Goal: Task Accomplishment & Management: Complete application form

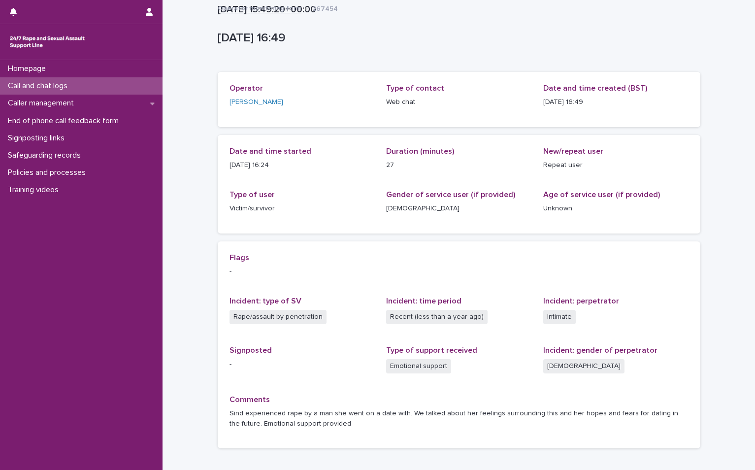
scroll to position [64, 0]
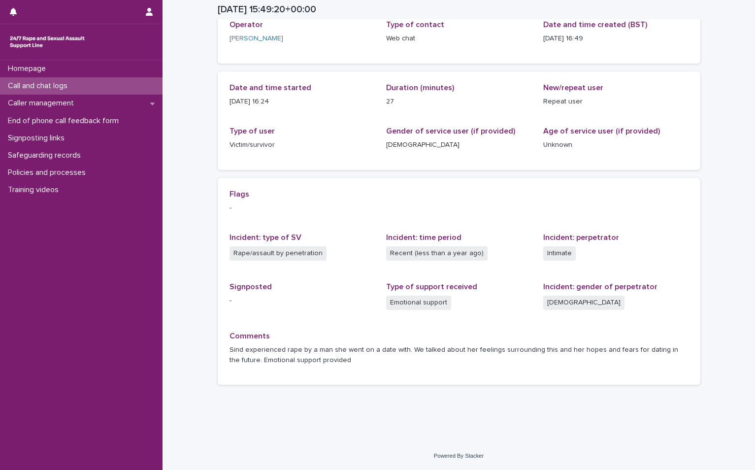
click at [30, 87] on p "Call and chat logs" at bounding box center [39, 85] width 71 height 9
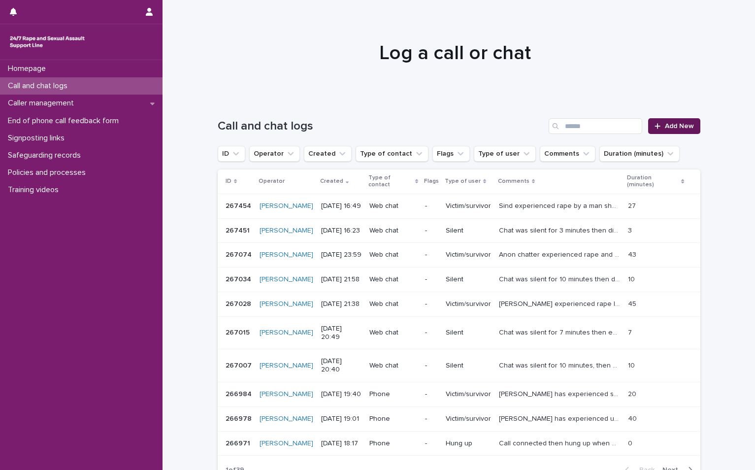
click at [670, 124] on span "Add New" at bounding box center [679, 126] width 29 height 7
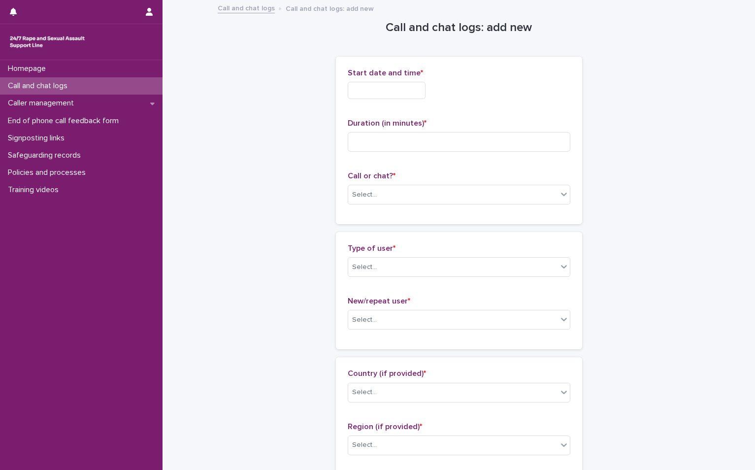
click at [406, 90] on input "text" at bounding box center [387, 90] width 78 height 17
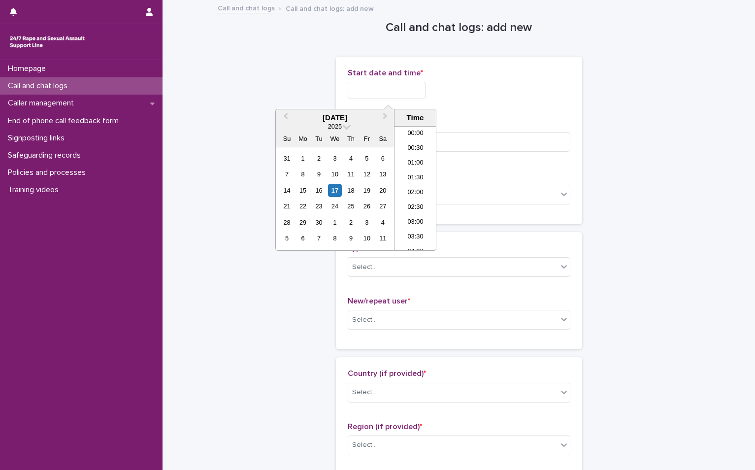
scroll to position [463, 0]
click at [338, 194] on div "17" at bounding box center [334, 190] width 13 height 13
click at [422, 168] on li "17:00" at bounding box center [416, 173] width 42 height 15
click at [426, 96] on input "**********" at bounding box center [387, 90] width 78 height 17
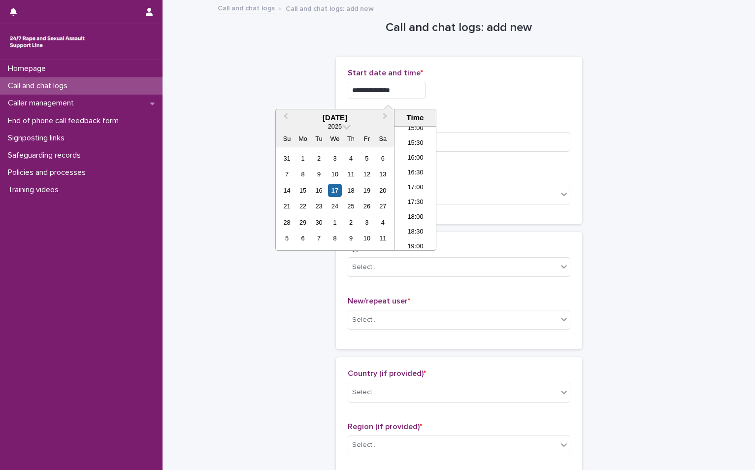
type input "**********"
click at [576, 112] on div "**********" at bounding box center [459, 140] width 246 height 167
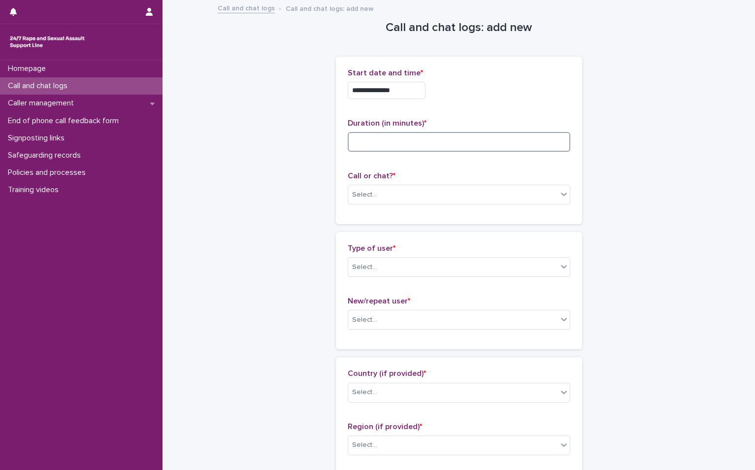
click at [440, 145] on input at bounding box center [459, 142] width 223 height 20
type input "*"
click at [441, 191] on div "Select..." at bounding box center [452, 195] width 209 height 16
click at [403, 240] on div "Type of user * Select... New/repeat user * Select..." at bounding box center [459, 290] width 246 height 117
click at [416, 198] on div "Select..." at bounding box center [452, 195] width 209 height 16
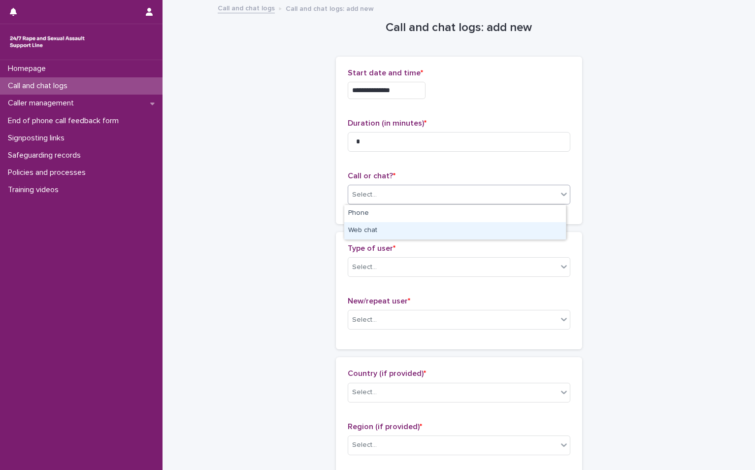
click at [413, 229] on div "Web chat" at bounding box center [455, 230] width 222 height 17
click at [412, 262] on div "Select..." at bounding box center [452, 267] width 209 height 16
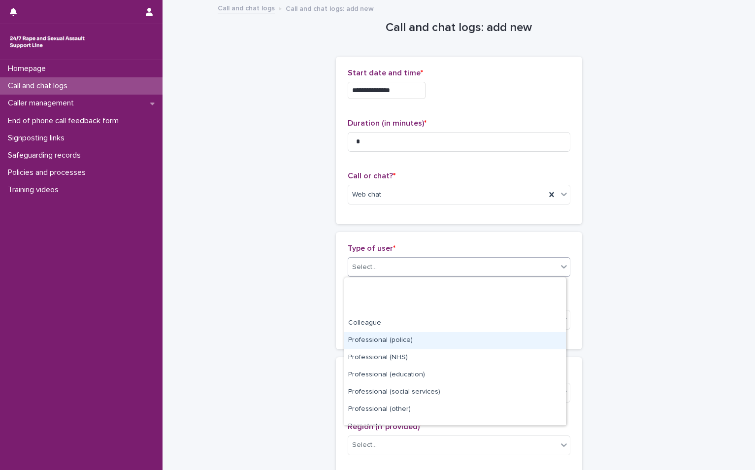
scroll to position [111, 0]
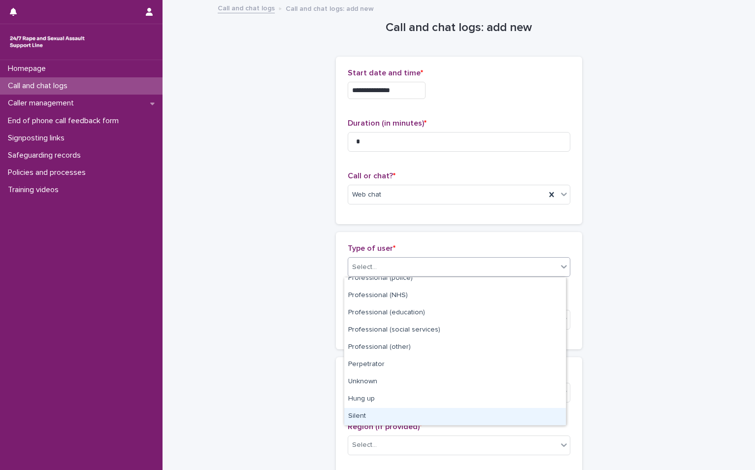
click at [369, 414] on div "Silent" at bounding box center [455, 416] width 222 height 17
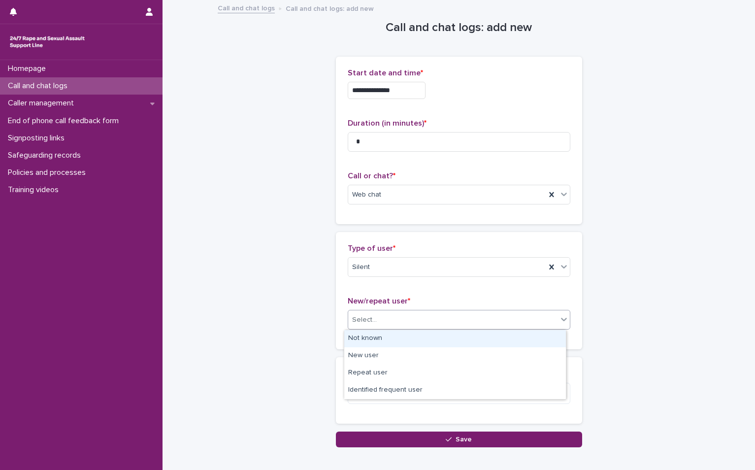
click at [380, 321] on div "Select..." at bounding box center [452, 320] width 209 height 16
click at [379, 333] on div "Not known" at bounding box center [455, 338] width 222 height 17
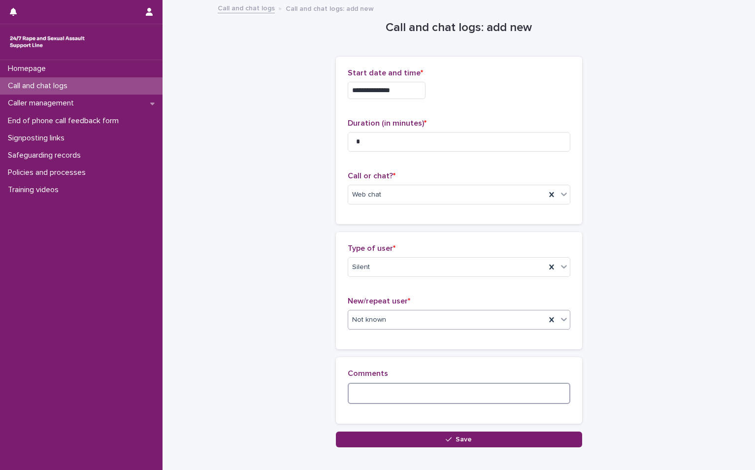
click at [382, 386] on textarea at bounding box center [459, 393] width 223 height 21
click at [542, 393] on textarea "**********" at bounding box center [459, 393] width 223 height 21
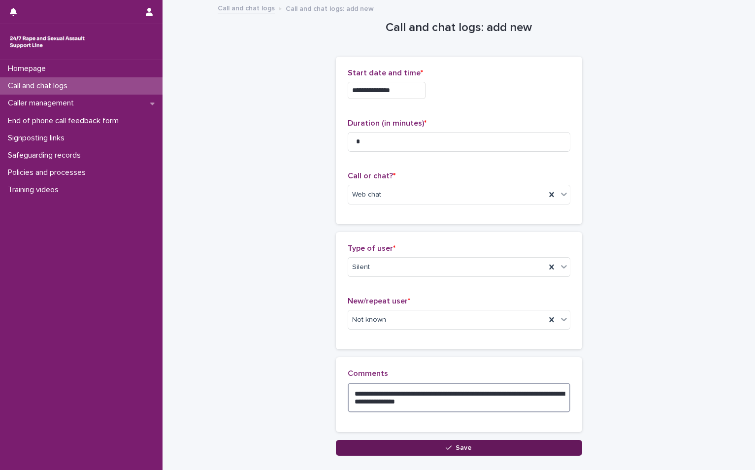
type textarea "**********"
click at [527, 451] on button "Save" at bounding box center [459, 448] width 246 height 16
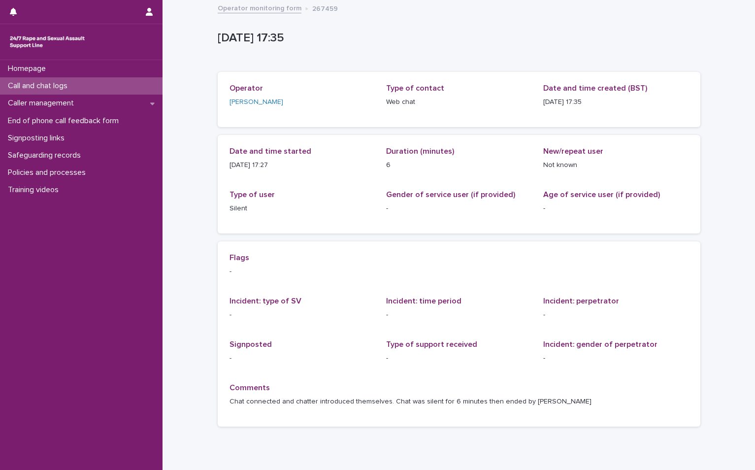
click at [52, 78] on div "Call and chat logs" at bounding box center [81, 85] width 163 height 17
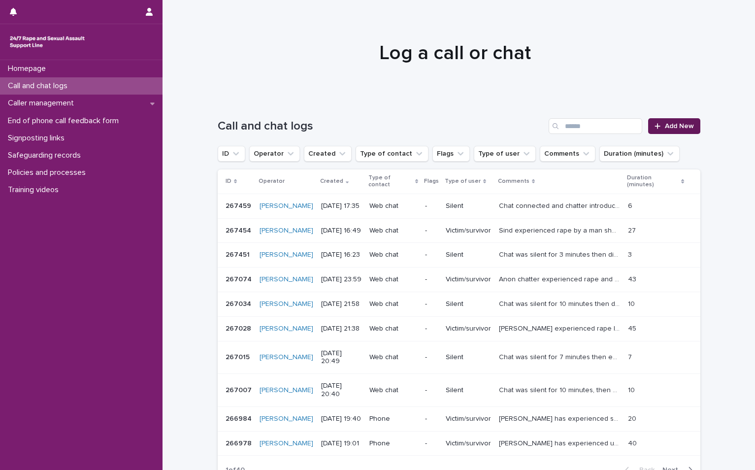
click at [681, 129] on span "Add New" at bounding box center [679, 126] width 29 height 7
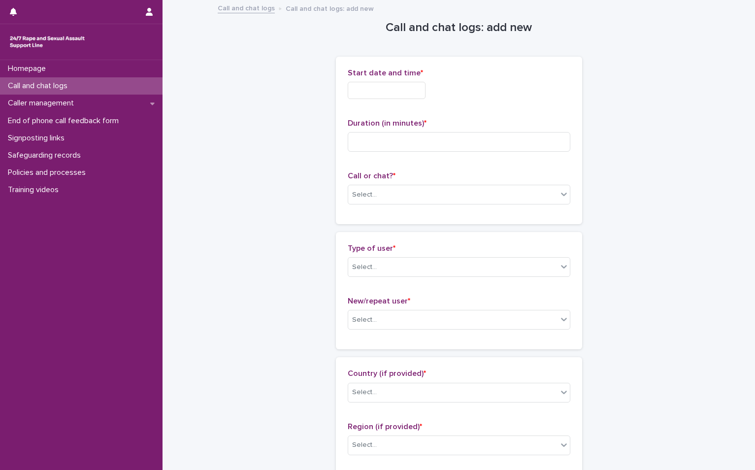
click at [385, 62] on div "Start date and time * Duration (in minutes) * Call or chat? * Select..." at bounding box center [459, 140] width 246 height 167
click at [384, 87] on input "text" at bounding box center [387, 90] width 78 height 17
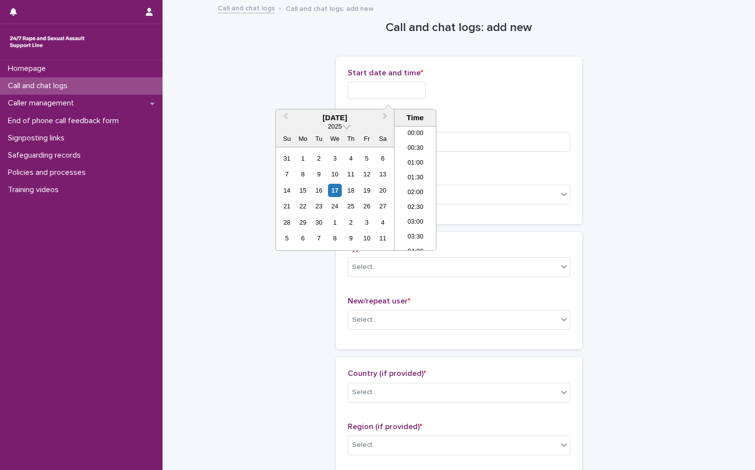
scroll to position [493, 0]
click at [339, 193] on div "17" at bounding box center [334, 190] width 13 height 13
click at [406, 173] on li "18:00" at bounding box center [416, 173] width 42 height 15
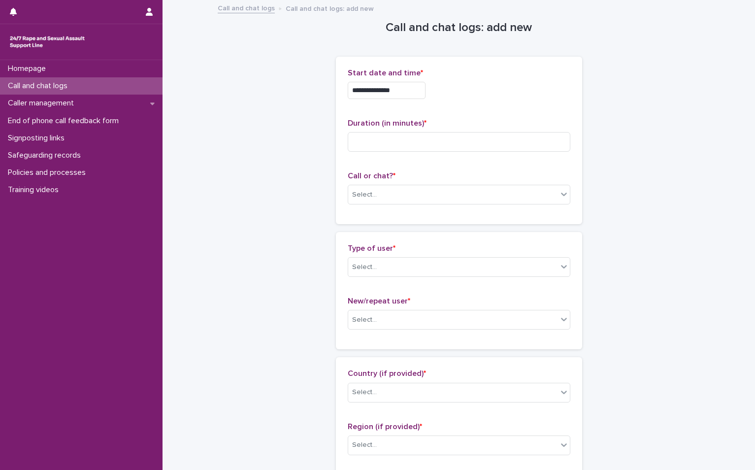
click at [412, 84] on input "**********" at bounding box center [387, 90] width 78 height 17
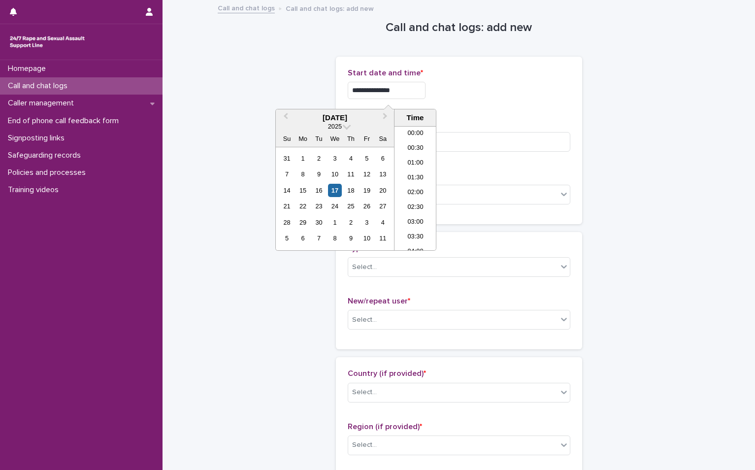
scroll to position [478, 0]
click at [415, 154] on li "17:00" at bounding box center [416, 158] width 42 height 15
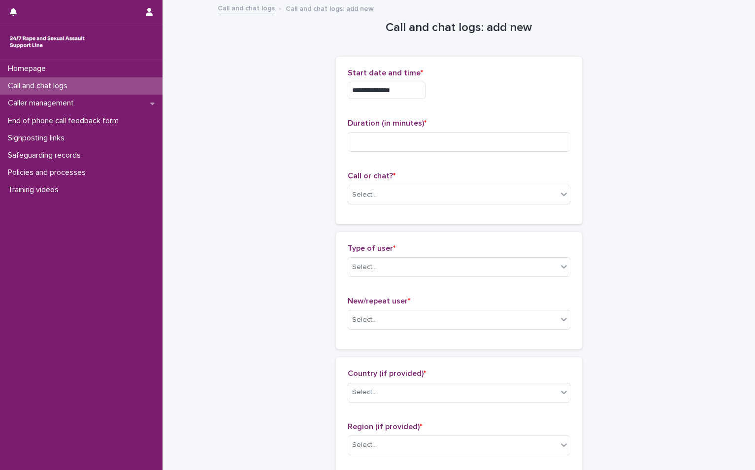
click at [408, 92] on input "**********" at bounding box center [387, 90] width 78 height 17
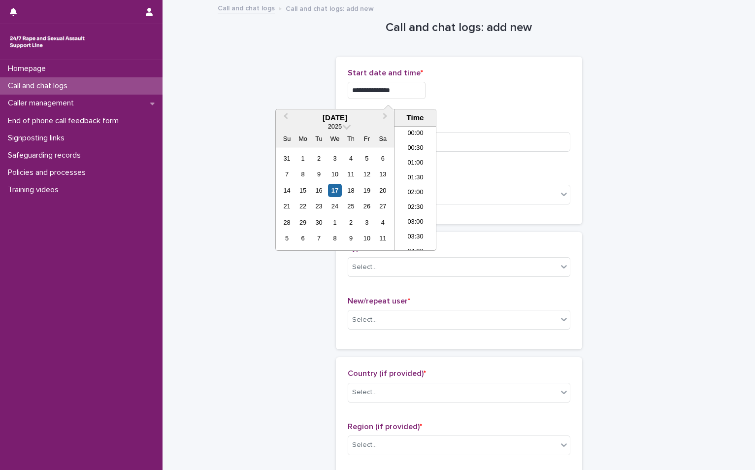
scroll to position [448, 0]
type input "**********"
click at [473, 106] on div "**********" at bounding box center [459, 87] width 223 height 38
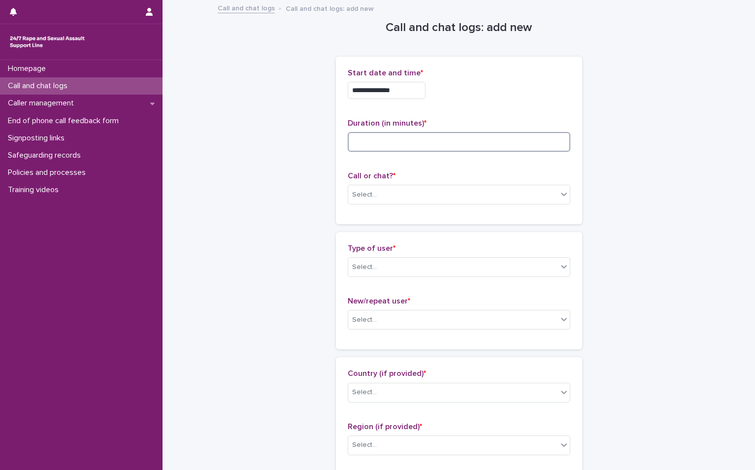
click at [462, 146] on input at bounding box center [459, 142] width 223 height 20
type input "**"
click at [379, 194] on div "Select..." at bounding box center [452, 195] width 209 height 16
click at [379, 234] on div "Web chat" at bounding box center [455, 230] width 222 height 17
click at [377, 270] on div "Select..." at bounding box center [452, 267] width 209 height 16
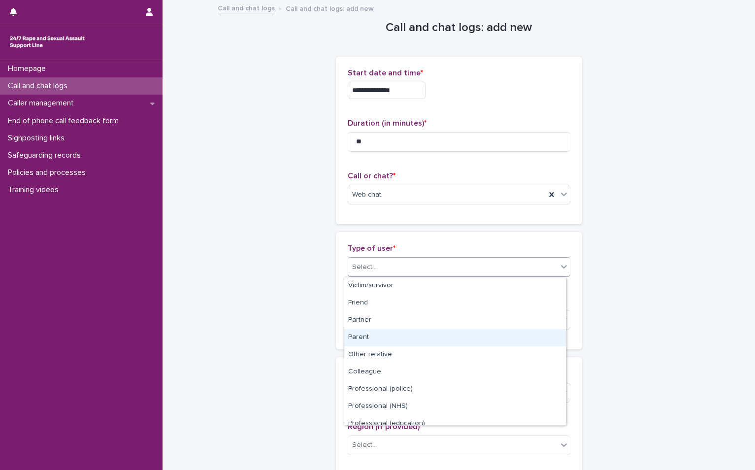
click at [374, 334] on div "Parent" at bounding box center [455, 337] width 222 height 17
click at [377, 324] on div "Select..." at bounding box center [452, 320] width 209 height 16
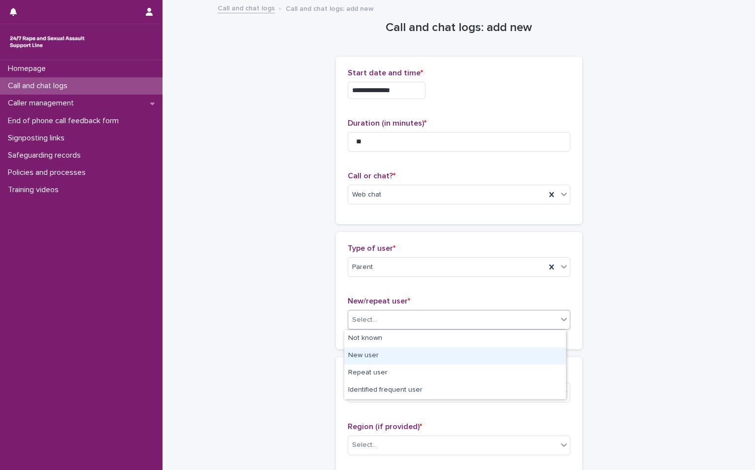
click at [367, 359] on div "New user" at bounding box center [455, 355] width 222 height 17
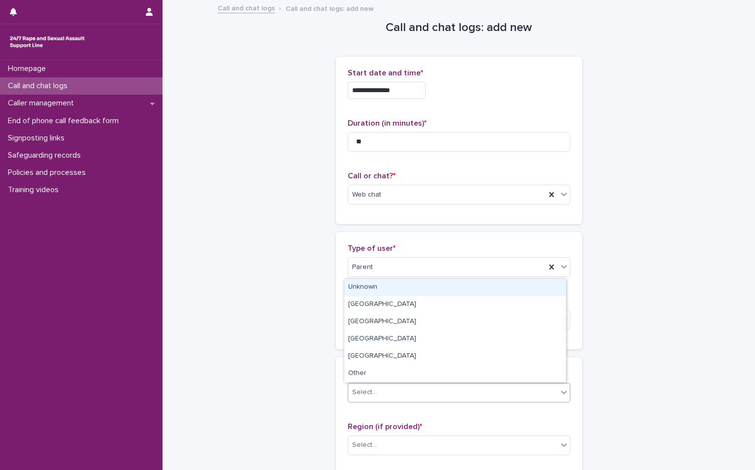
click at [370, 387] on div "Select..." at bounding box center [364, 392] width 25 height 10
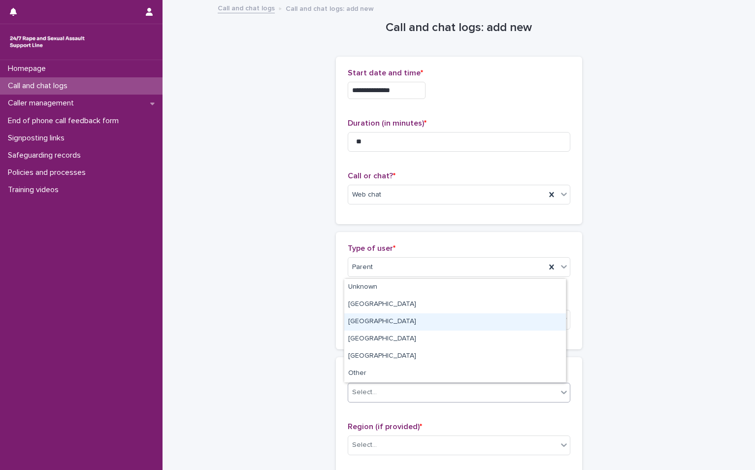
click at [393, 322] on div "Wales" at bounding box center [455, 321] width 222 height 17
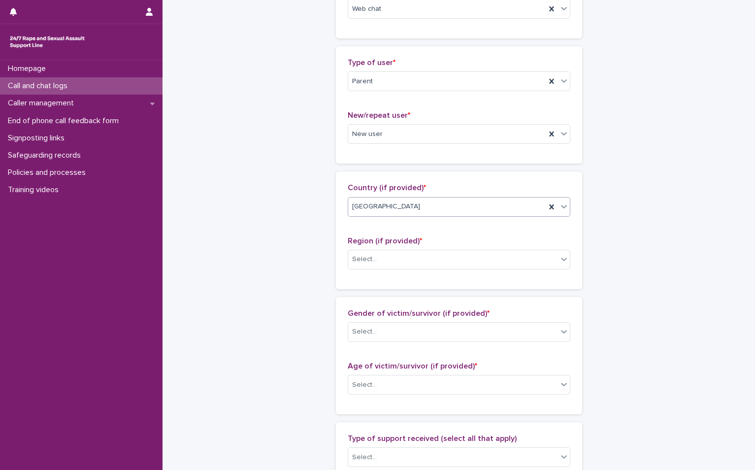
scroll to position [197, 0]
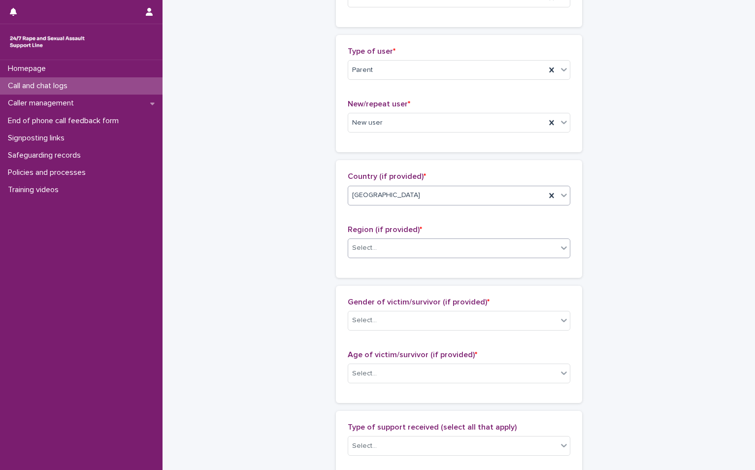
click at [425, 239] on div "Select..." at bounding box center [459, 248] width 223 height 20
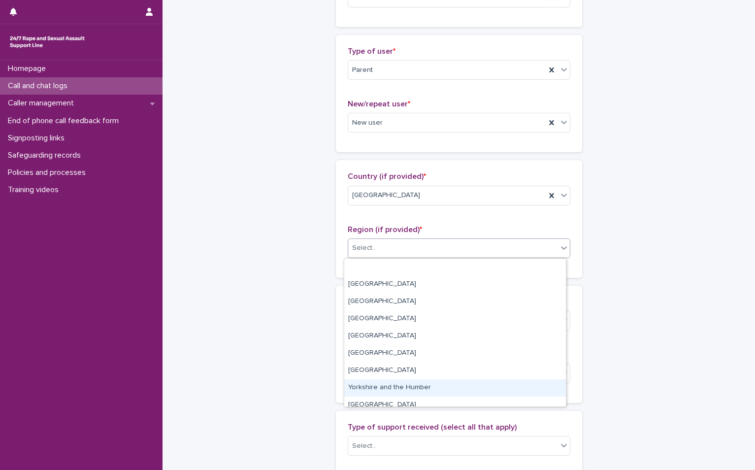
scroll to position [42, 0]
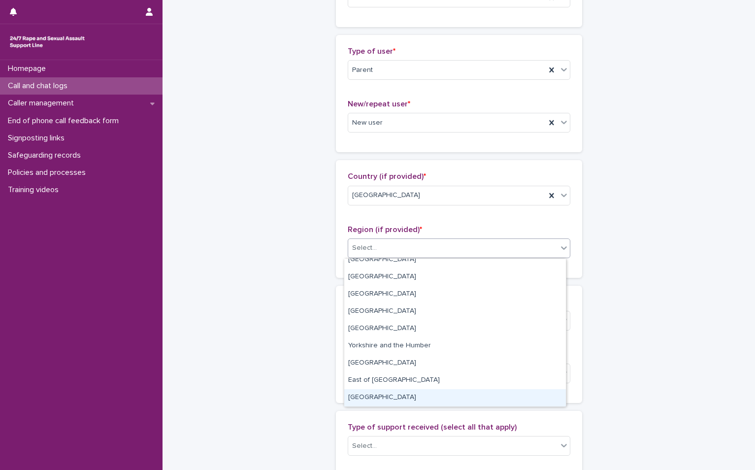
click at [383, 400] on div "Wales" at bounding box center [455, 397] width 222 height 17
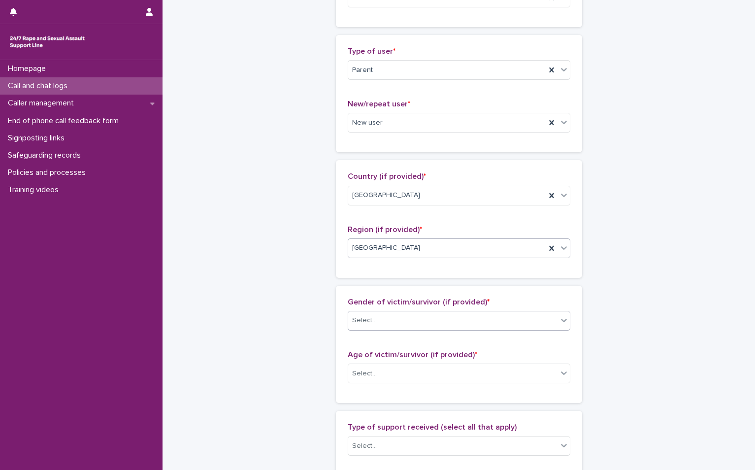
click at [389, 323] on div "Select..." at bounding box center [452, 320] width 209 height 16
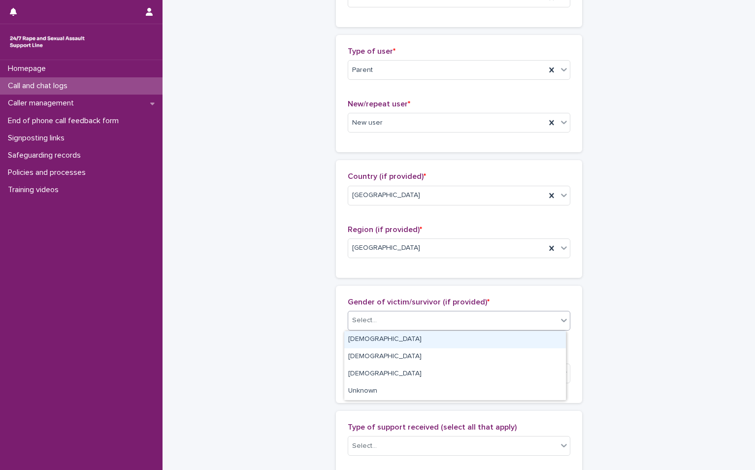
click at [387, 340] on div "Female" at bounding box center [455, 339] width 222 height 17
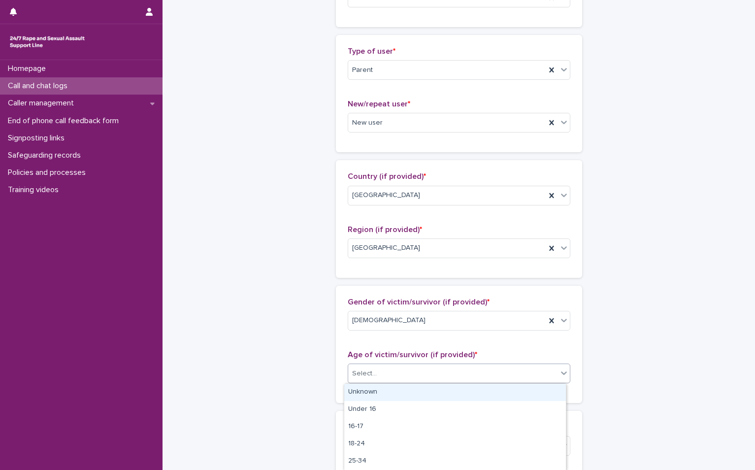
click at [391, 372] on div "Select..." at bounding box center [452, 373] width 209 height 16
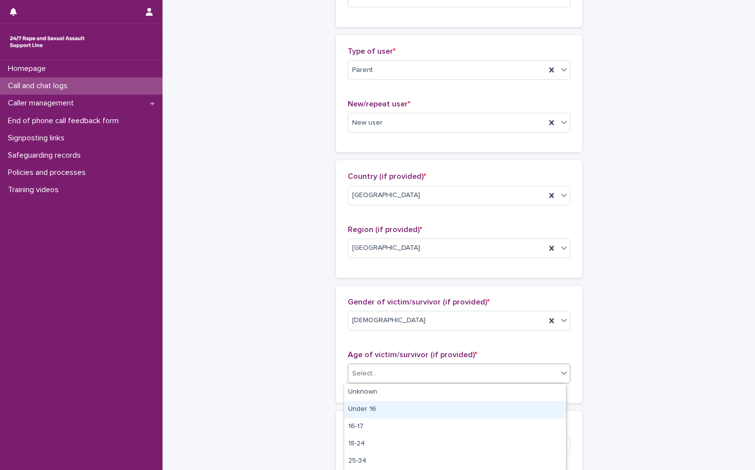
click at [385, 411] on div "Under 16" at bounding box center [455, 409] width 222 height 17
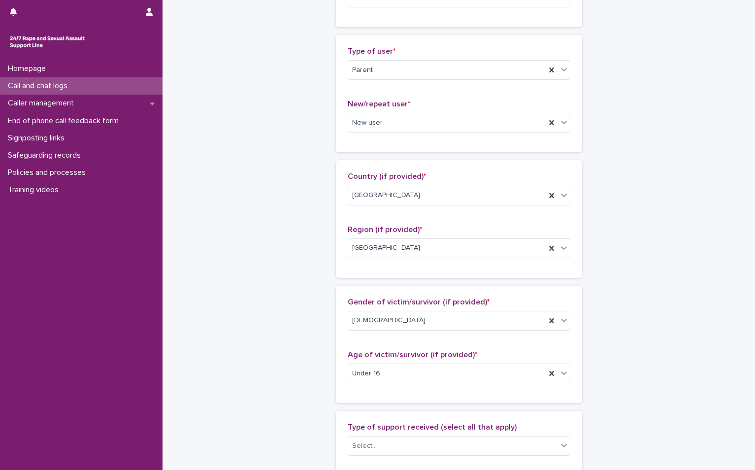
click at [701, 342] on div "**********" at bounding box center [459, 349] width 493 height 1091
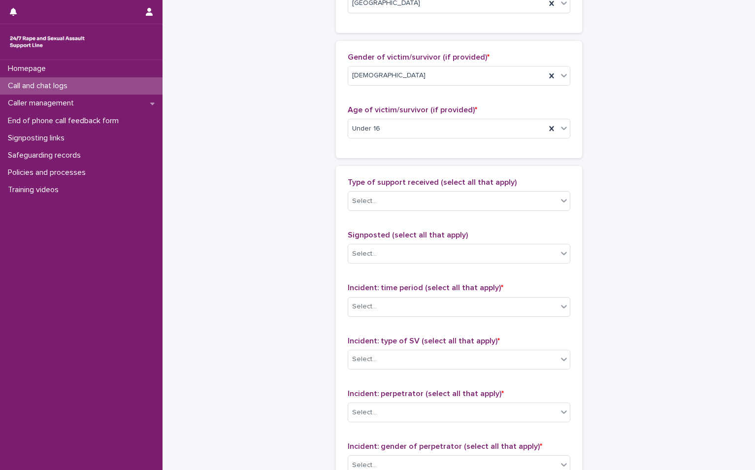
scroll to position [443, 0]
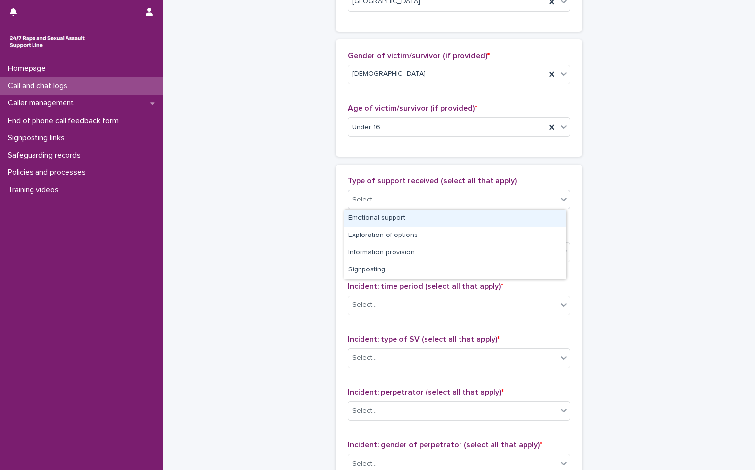
click at [403, 200] on div "Select..." at bounding box center [452, 200] width 209 height 16
click at [397, 217] on div "Emotional support" at bounding box center [455, 218] width 222 height 17
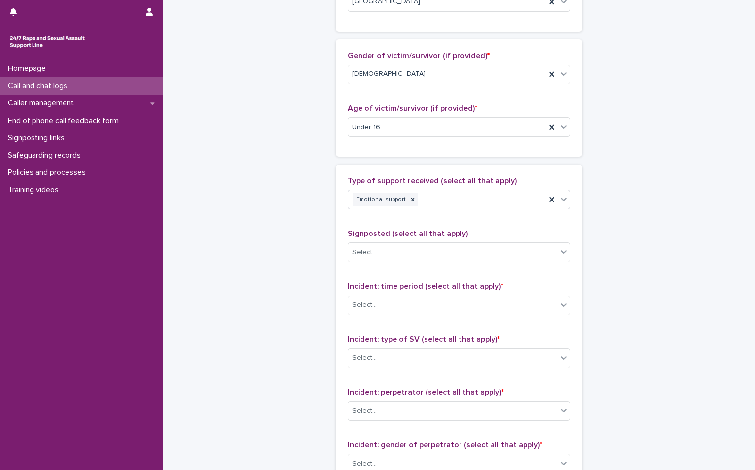
click at [446, 202] on div "Emotional support" at bounding box center [447, 199] width 198 height 17
click at [400, 234] on div "Information provision" at bounding box center [455, 235] width 222 height 17
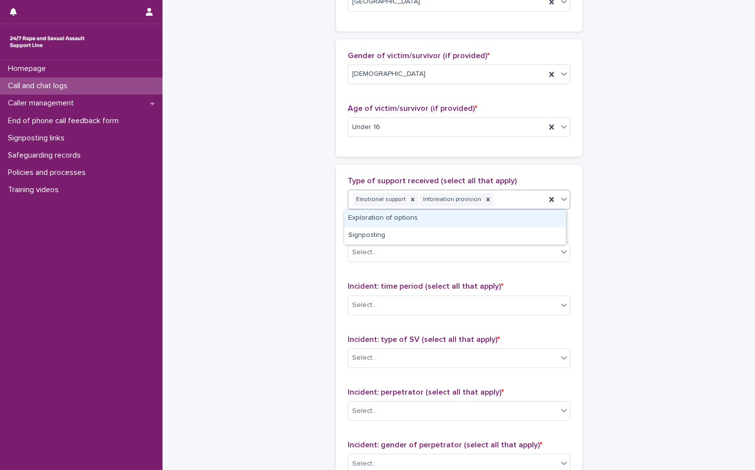
click at [518, 200] on div "Emotional support Information provision" at bounding box center [447, 199] width 198 height 17
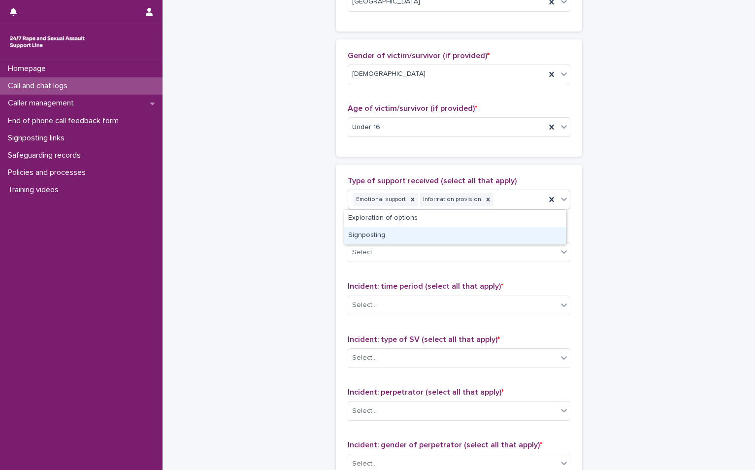
click at [436, 236] on div "Signposting" at bounding box center [455, 235] width 222 height 17
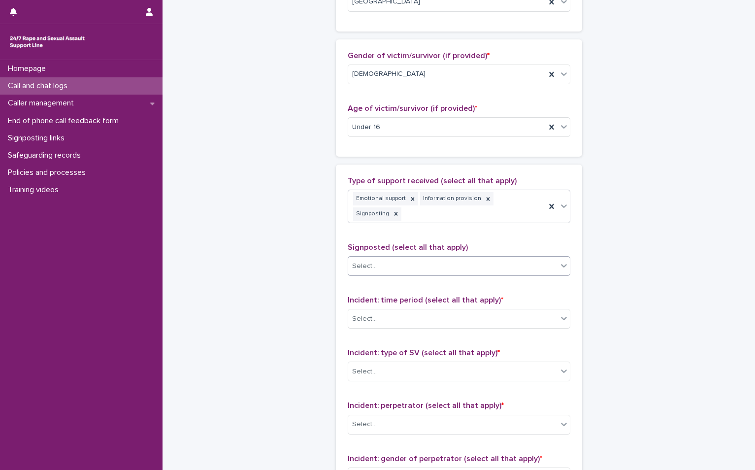
click at [374, 258] on div "Select..." at bounding box center [452, 266] width 209 height 16
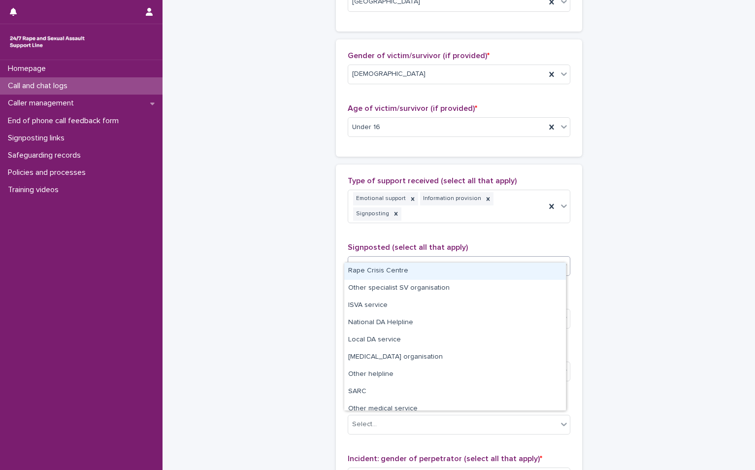
click at [375, 271] on div "Rape Crisis Centre" at bounding box center [455, 271] width 222 height 17
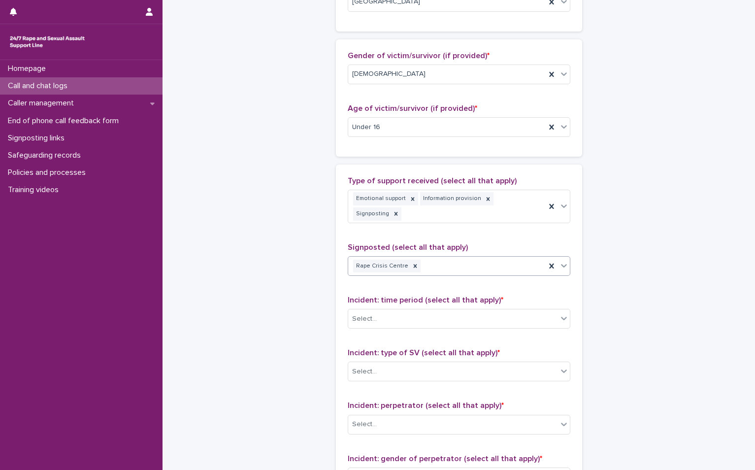
click at [435, 258] on div "Rape Crisis Centre" at bounding box center [447, 266] width 198 height 17
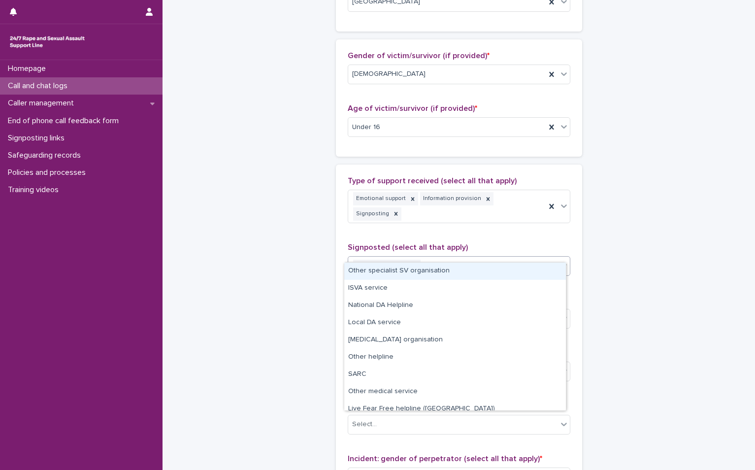
click at [429, 273] on div "Other specialist SV organisation" at bounding box center [455, 271] width 222 height 17
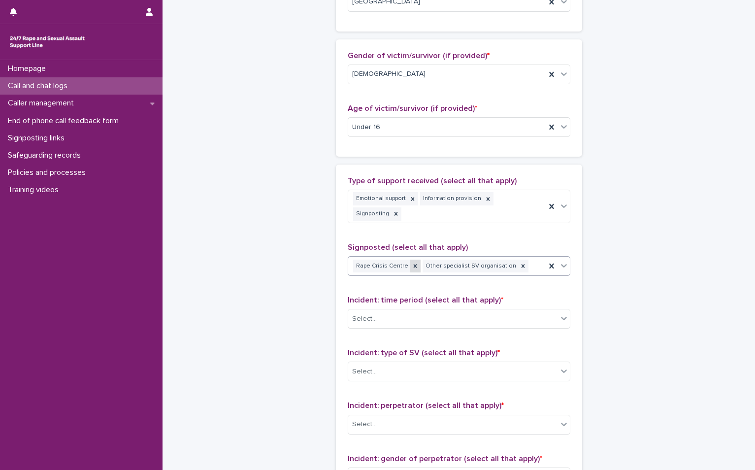
click at [412, 263] on icon at bounding box center [415, 266] width 7 height 7
click at [469, 258] on div "Other specialist SV organisation" at bounding box center [447, 266] width 198 height 17
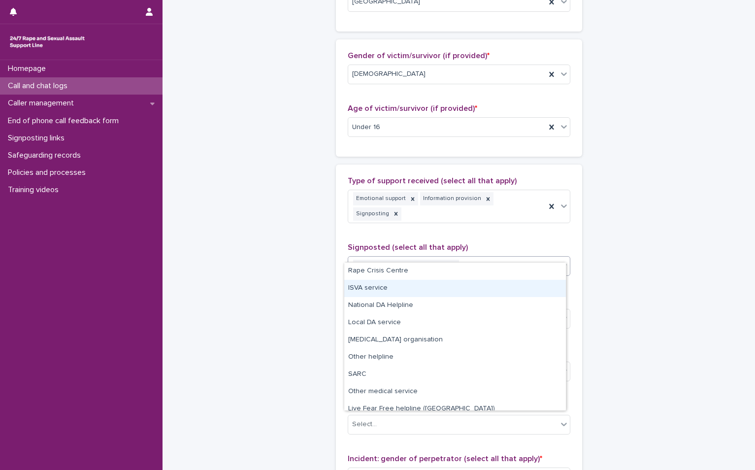
click at [406, 294] on div "ISVA service" at bounding box center [455, 288] width 222 height 17
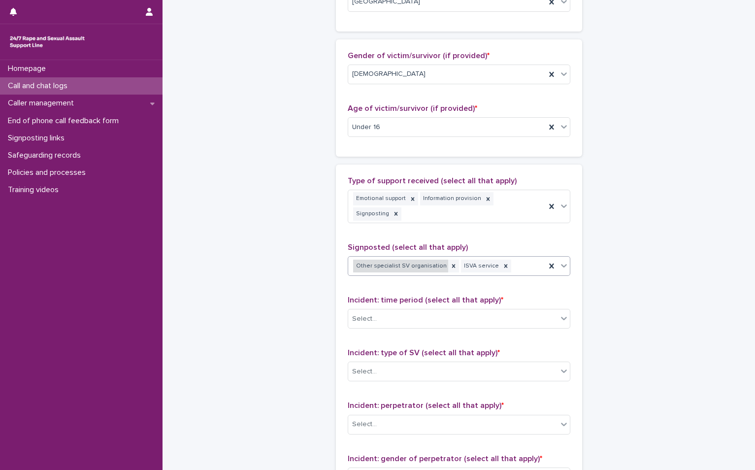
scroll to position [591, 0]
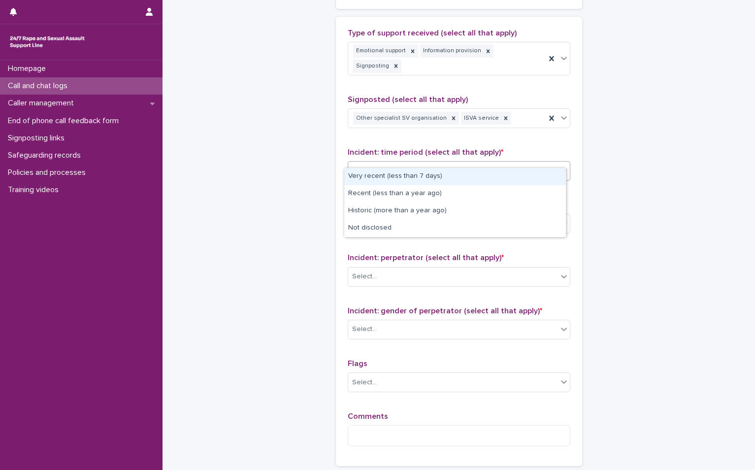
click at [370, 167] on body "**********" at bounding box center [377, 235] width 755 height 470
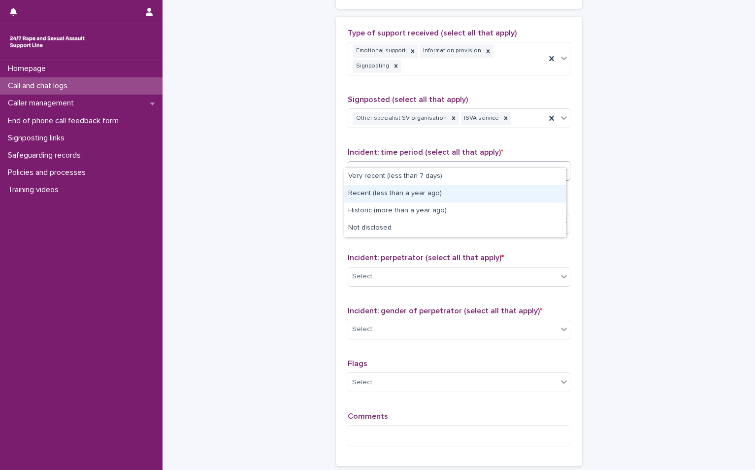
click at [389, 199] on div "Recent (less than a year ago)" at bounding box center [455, 193] width 222 height 17
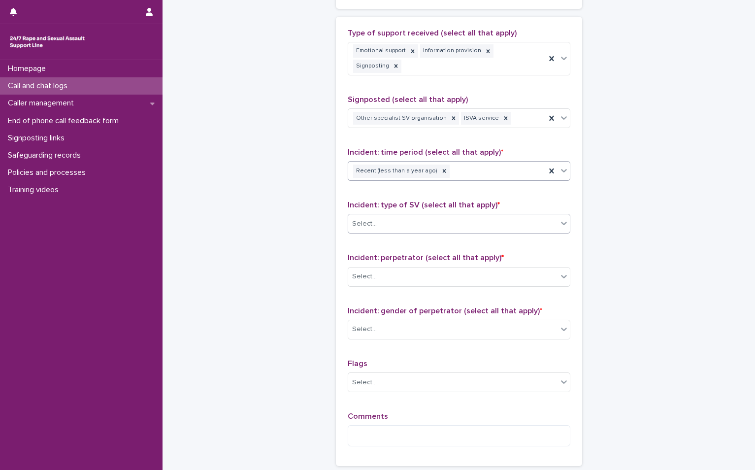
click at [403, 216] on div "Select..." at bounding box center [452, 224] width 209 height 16
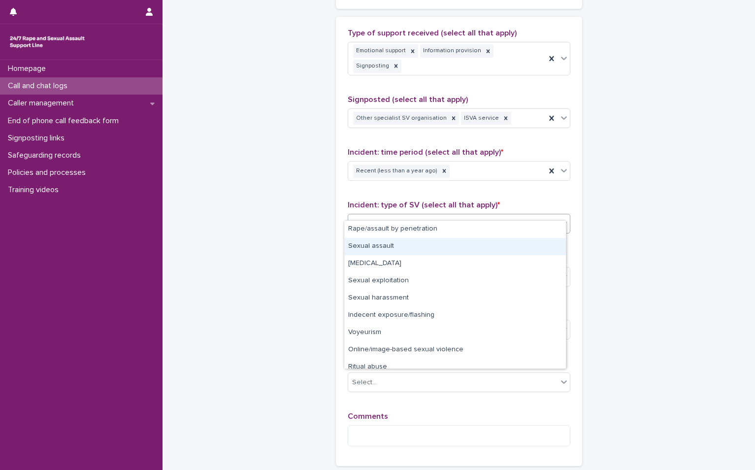
click at [396, 239] on div "Sexual assault" at bounding box center [455, 246] width 222 height 17
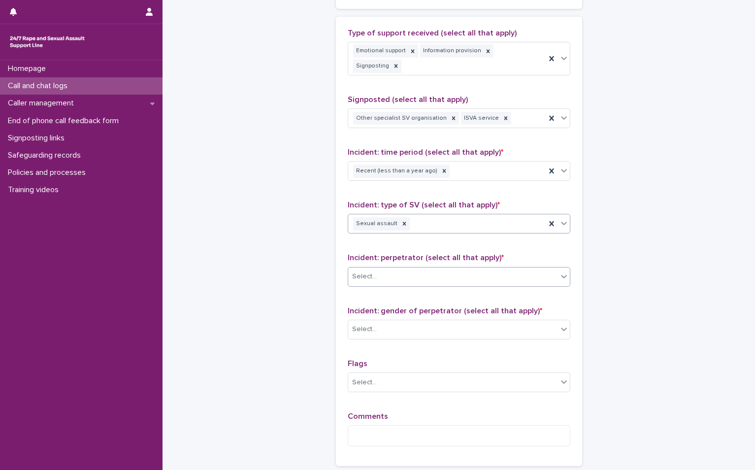
click at [396, 268] on div "Select..." at bounding box center [452, 276] width 209 height 16
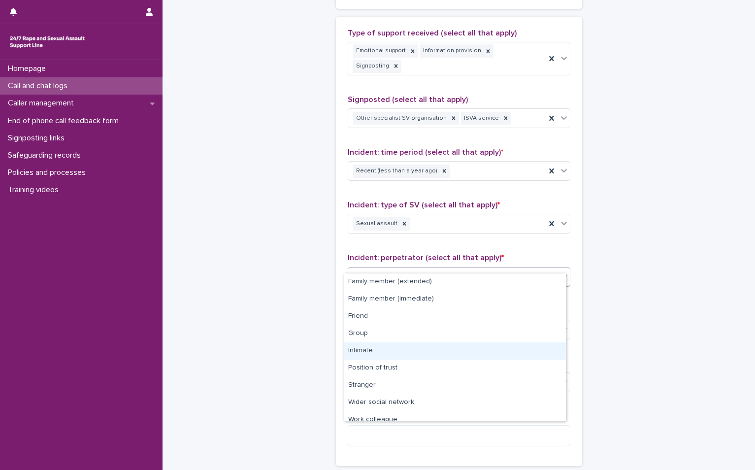
click at [399, 348] on div "Intimate" at bounding box center [455, 350] width 222 height 17
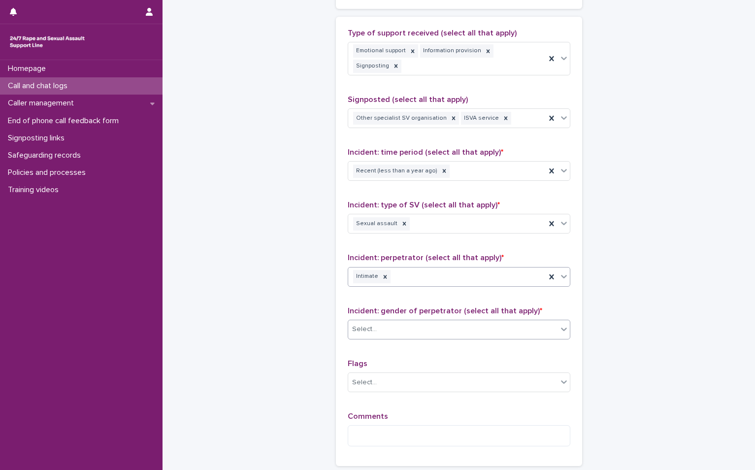
click at [411, 320] on div "Select..." at bounding box center [459, 330] width 223 height 20
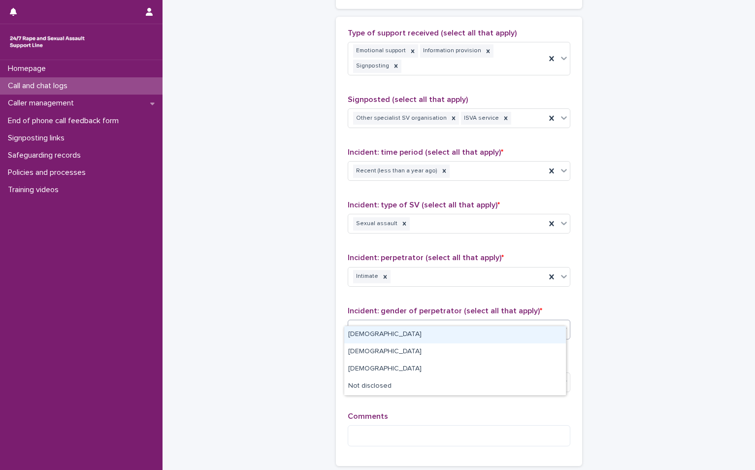
click at [377, 333] on div "Male" at bounding box center [455, 334] width 222 height 17
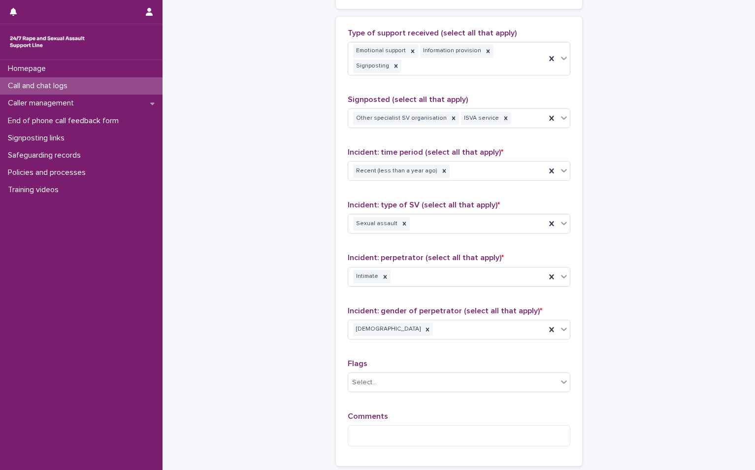
click at [388, 412] on p "Comments" at bounding box center [459, 416] width 223 height 9
click at [383, 425] on textarea at bounding box center [459, 435] width 223 height 21
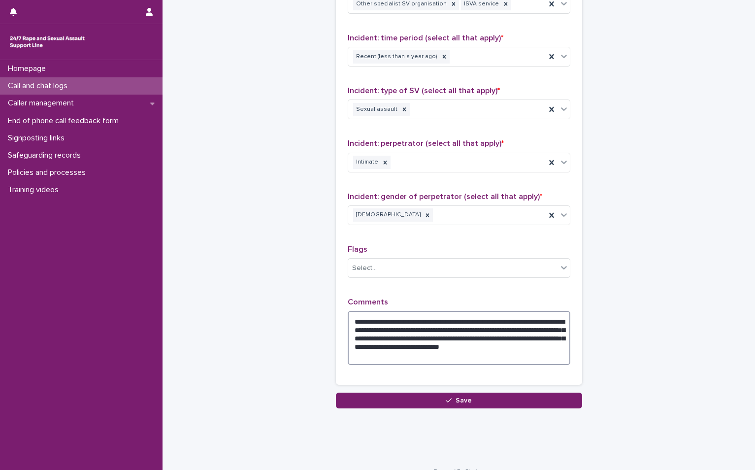
scroll to position [707, 0]
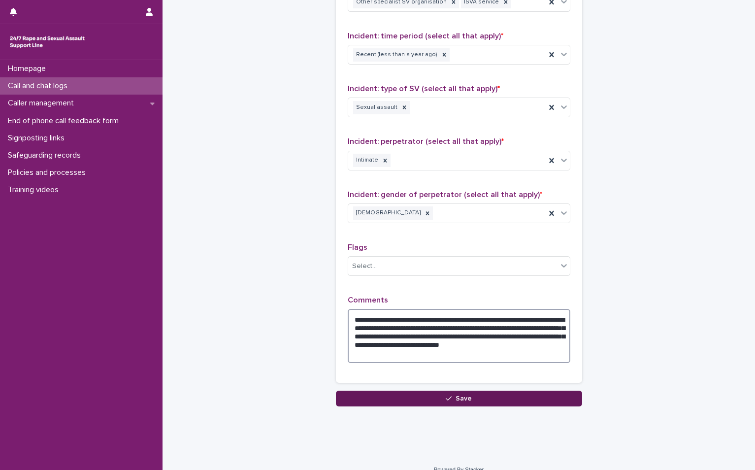
type textarea "**********"
click at [548, 393] on button "Save" at bounding box center [459, 399] width 246 height 16
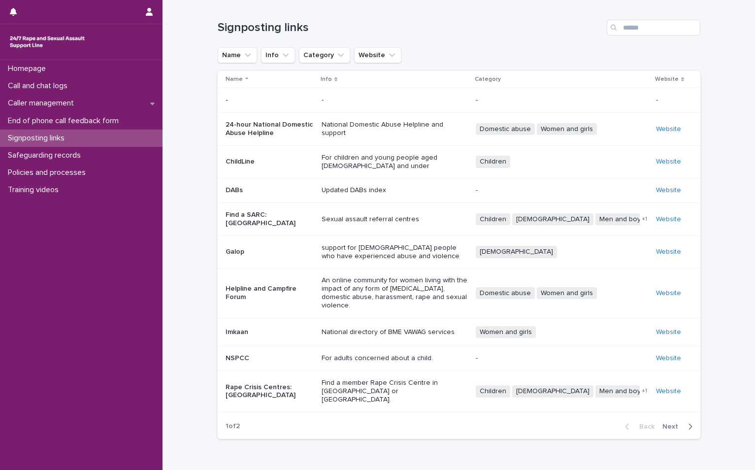
click at [257, 383] on p "Rape Crisis Centres: [GEOGRAPHIC_DATA]" at bounding box center [270, 391] width 88 height 17
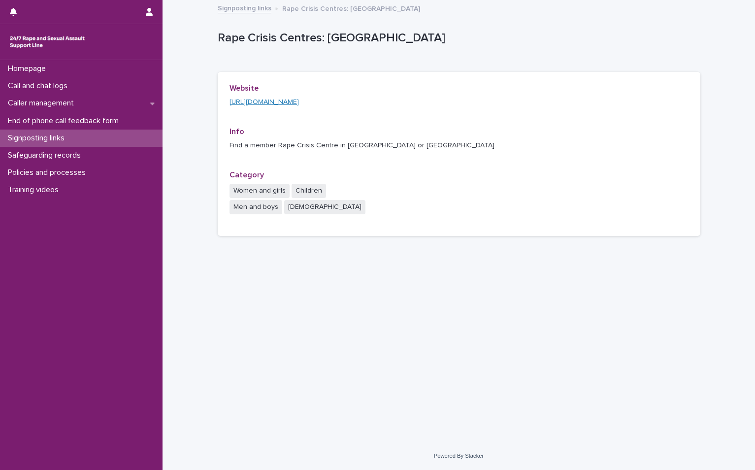
click at [287, 99] on link "[URL][DOMAIN_NAME]" at bounding box center [264, 102] width 69 height 7
